Goal: Register for event/course

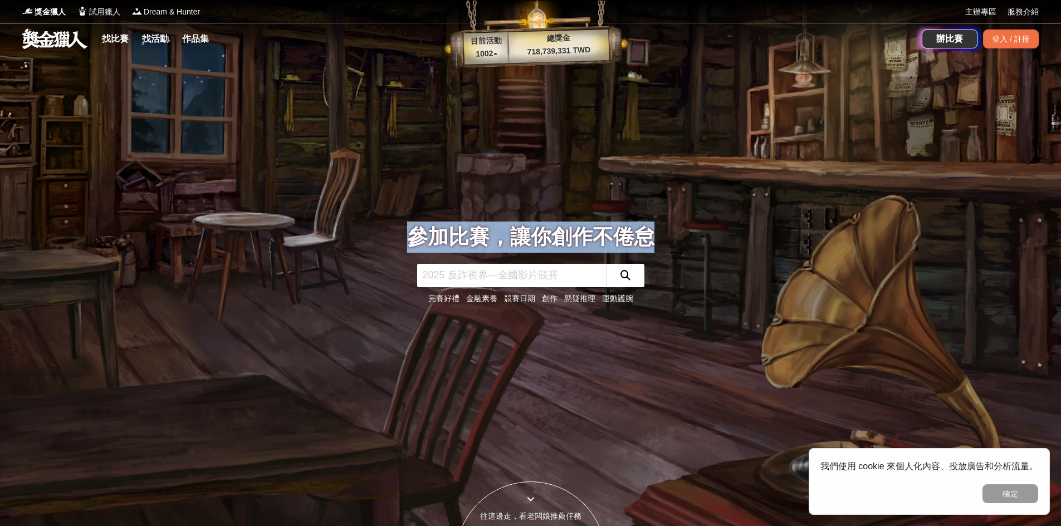
drag, startPoint x: 416, startPoint y: 234, endPoint x: 651, endPoint y: 240, distance: 234.5
click at [651, 240] on div "參加比賽，讓你創作不倦怠" at bounding box center [530, 237] width 247 height 31
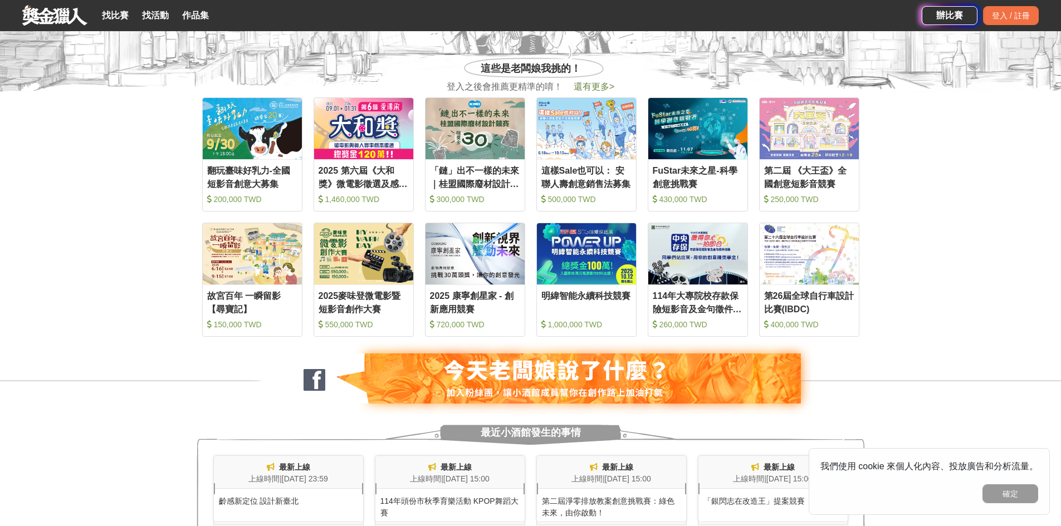
scroll to position [780, 0]
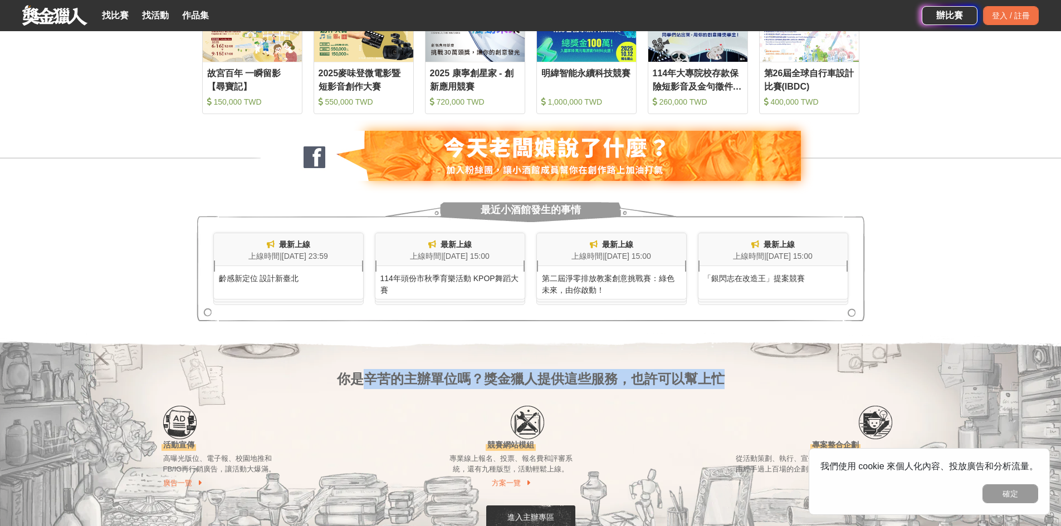
drag, startPoint x: 361, startPoint y: 379, endPoint x: 718, endPoint y: 381, distance: 357.5
click at [718, 381] on div "你是辛苦的主辦單位嗎？獎金獵人提供這些服務，也許可以幫上忙" at bounding box center [530, 361] width 735 height 56
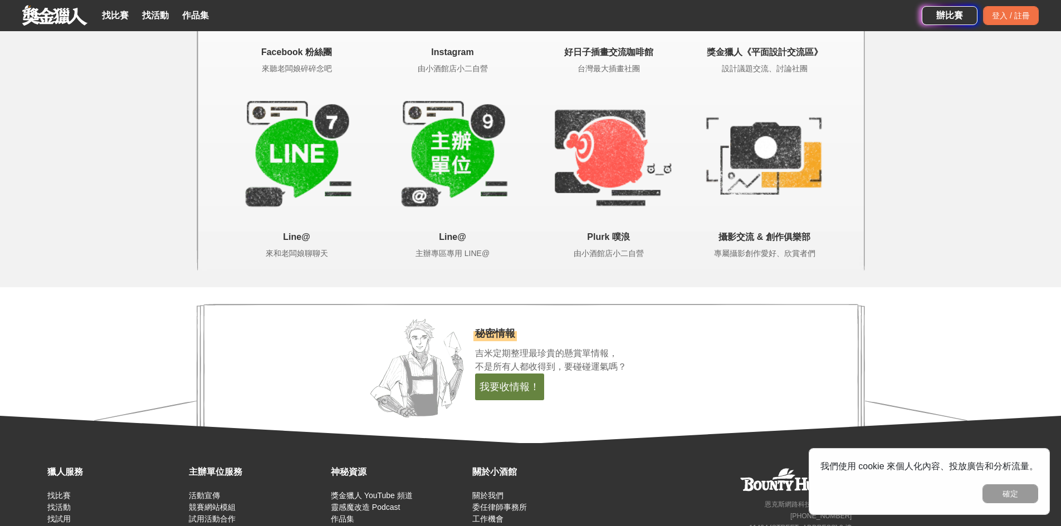
scroll to position [2355, 0]
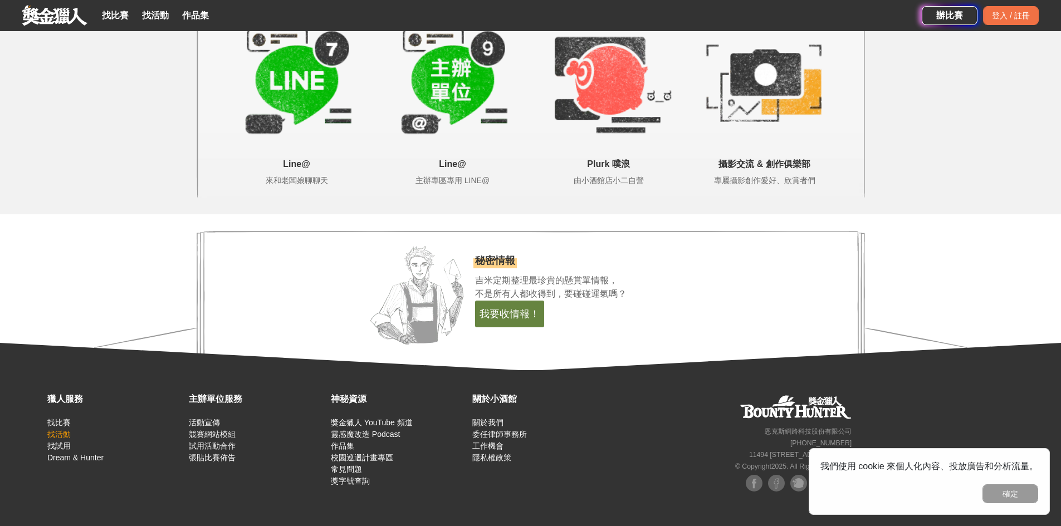
click at [61, 432] on link "找活動" at bounding box center [58, 434] width 23 height 9
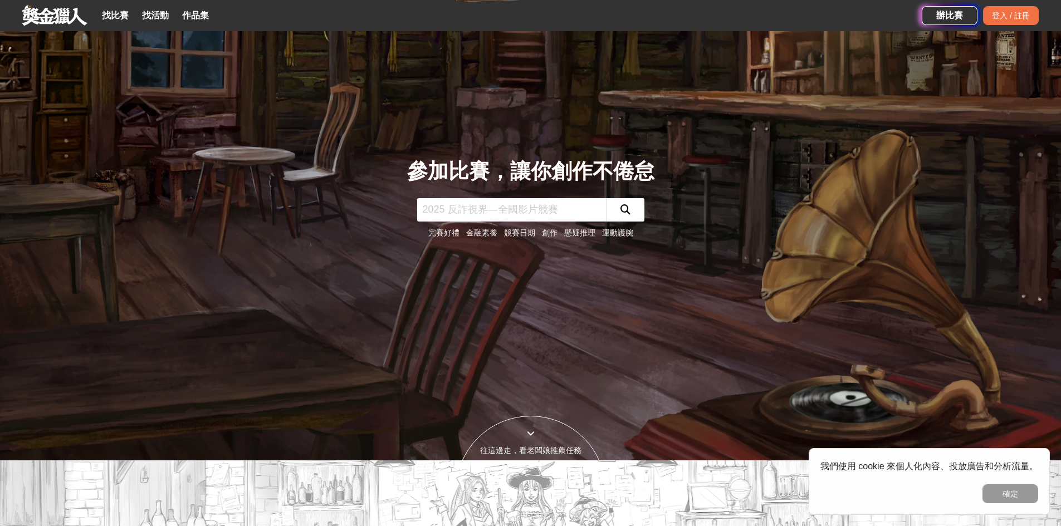
scroll to position [0, 0]
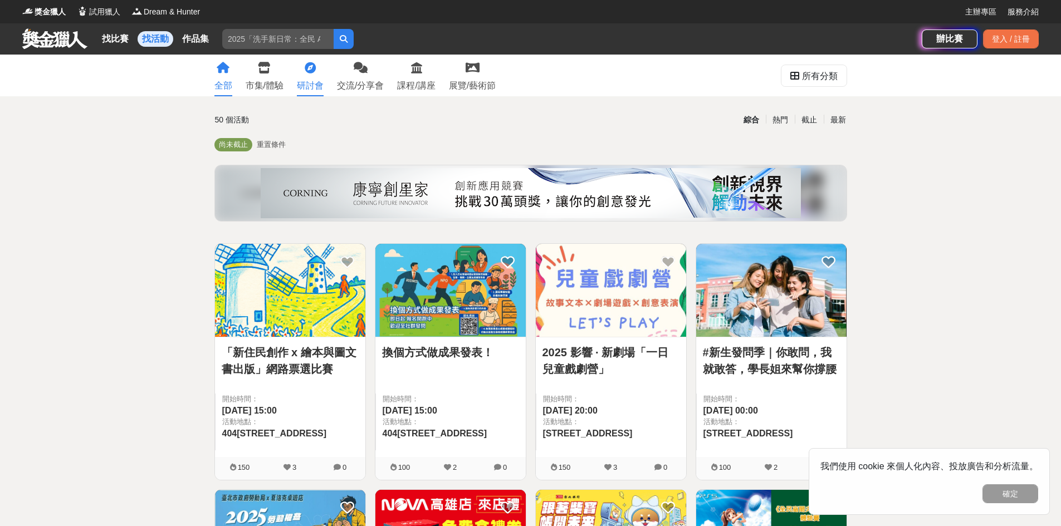
click at [308, 75] on link "研討會" at bounding box center [310, 76] width 27 height 42
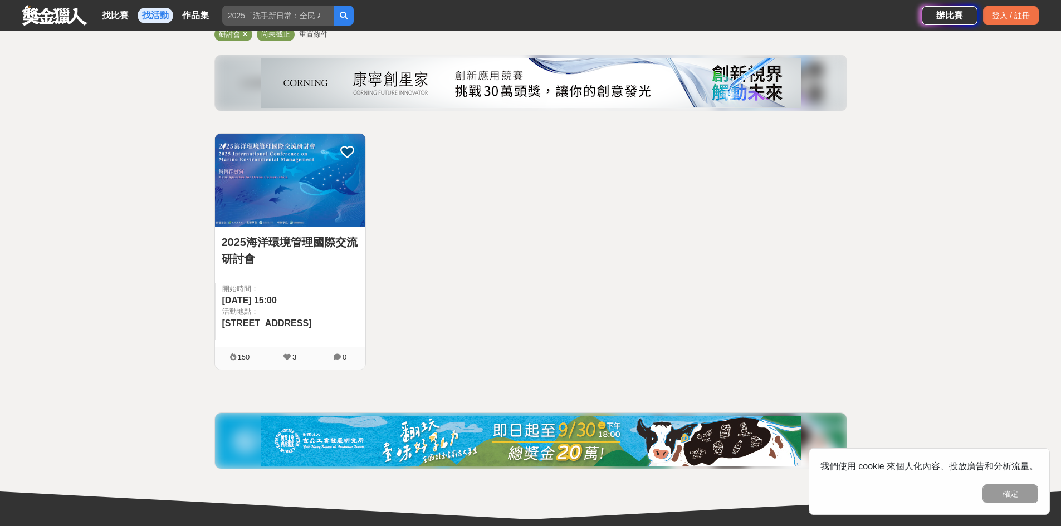
scroll to position [111, 0]
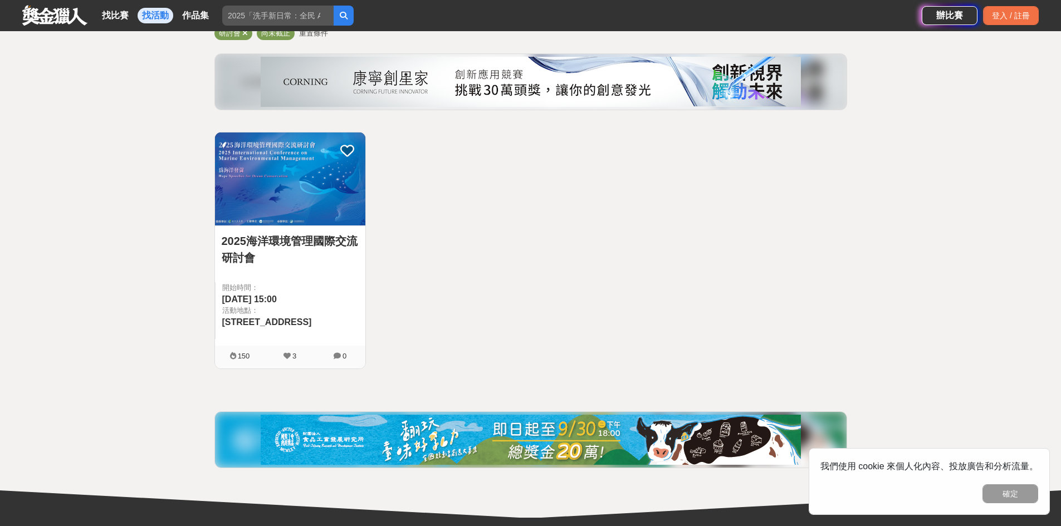
click at [306, 236] on link "2025海洋環境管理國際交流研討會" at bounding box center [290, 249] width 137 height 33
